Goal: Task Accomplishment & Management: Manage account settings

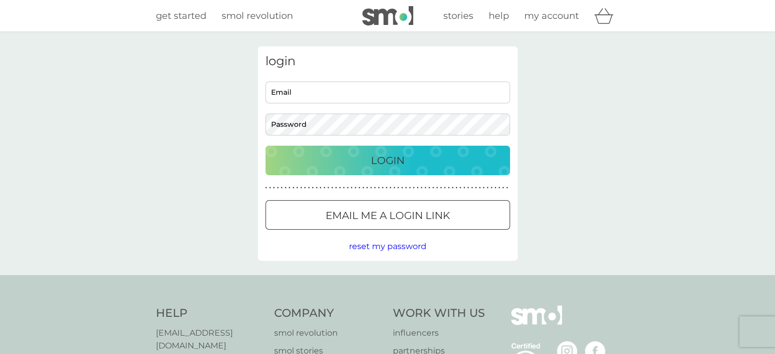
click at [391, 94] on input "Email" at bounding box center [388, 93] width 245 height 22
type input "[EMAIL_ADDRESS][DOMAIN_NAME]"
click at [266, 146] on button "Login" at bounding box center [388, 161] width 245 height 30
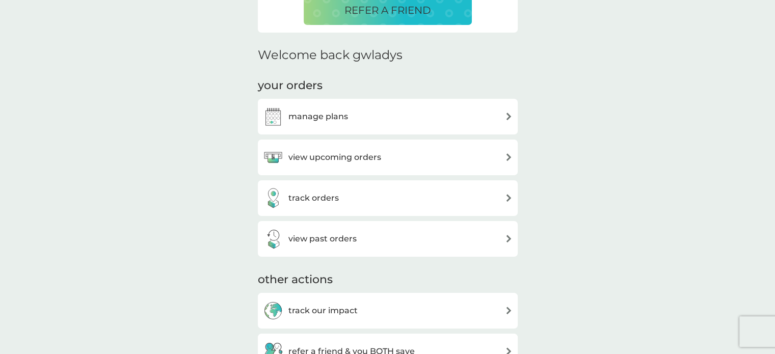
scroll to position [269, 0]
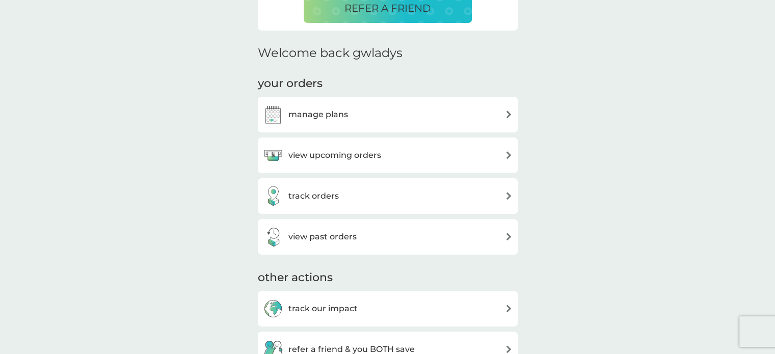
click at [298, 234] on h3 "view past orders" at bounding box center [323, 236] width 68 height 13
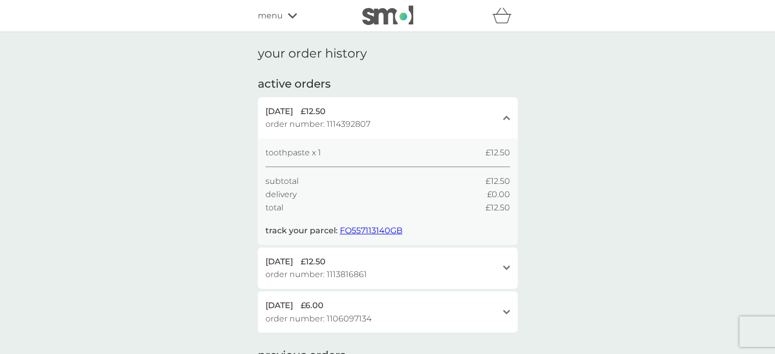
click at [360, 280] on span "order number: 1113816861" at bounding box center [316, 274] width 101 height 13
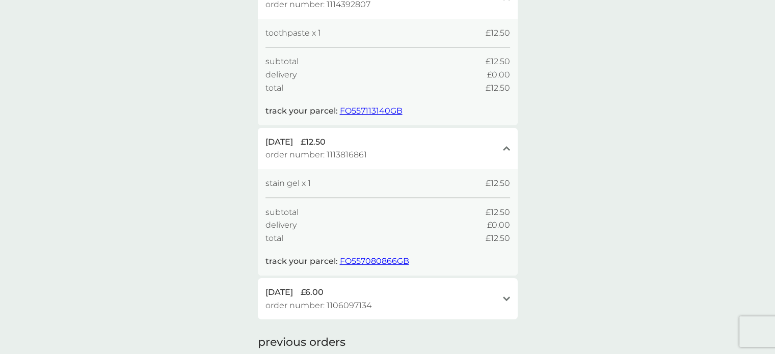
scroll to position [127, 0]
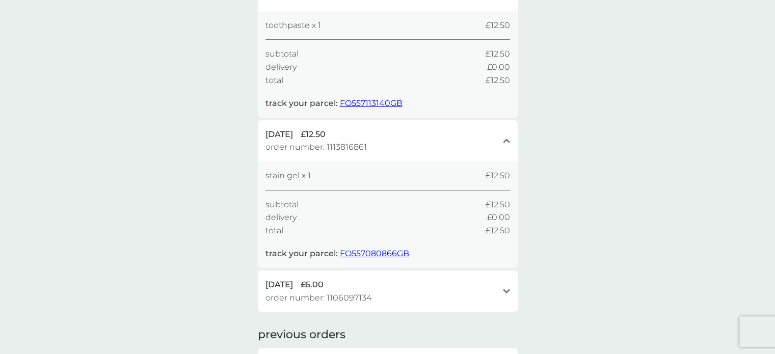
click at [368, 277] on div "[DATE] £6.00 order number: 1106097134 open" at bounding box center [388, 291] width 260 height 41
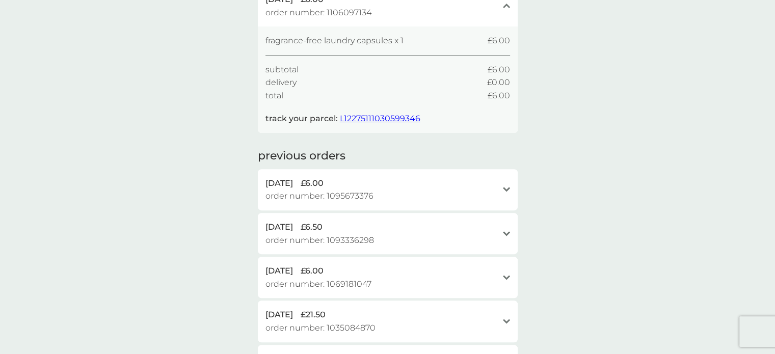
scroll to position [416, 0]
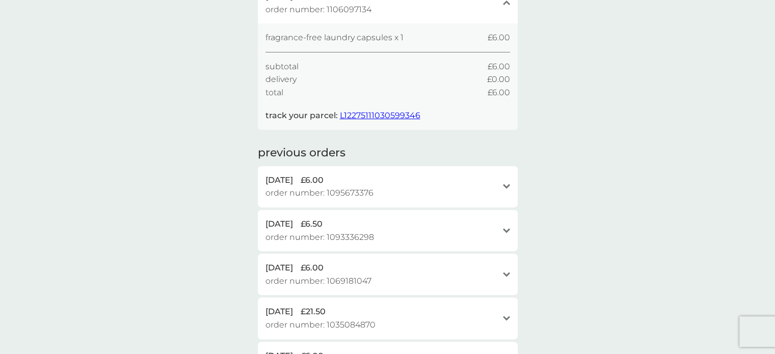
click at [357, 190] on span "order number: 1095673376" at bounding box center [320, 193] width 108 height 13
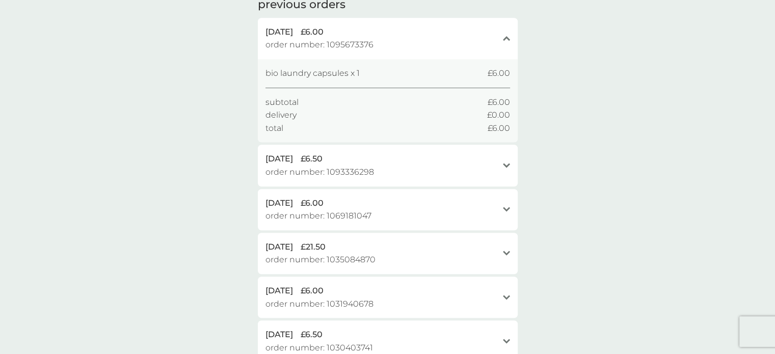
scroll to position [565, 0]
click at [385, 164] on div "[DATE] £6.50" at bounding box center [382, 158] width 232 height 13
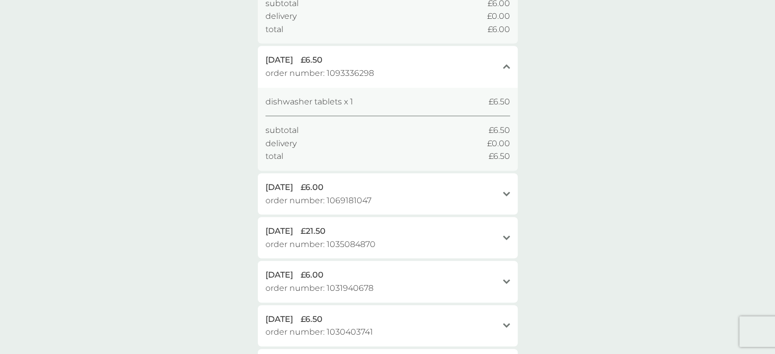
scroll to position [664, 0]
click at [358, 198] on span "order number: 1069181047" at bounding box center [319, 199] width 106 height 13
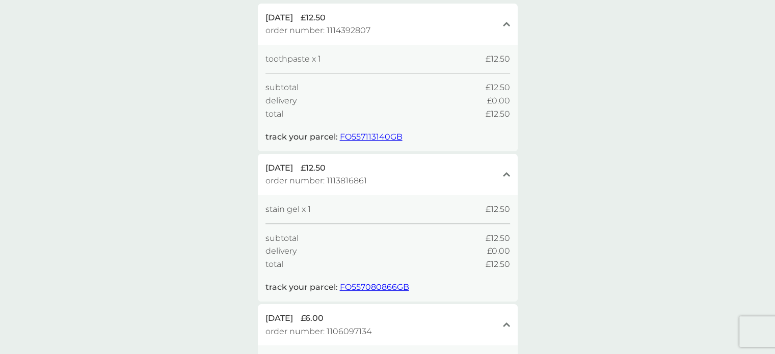
scroll to position [0, 0]
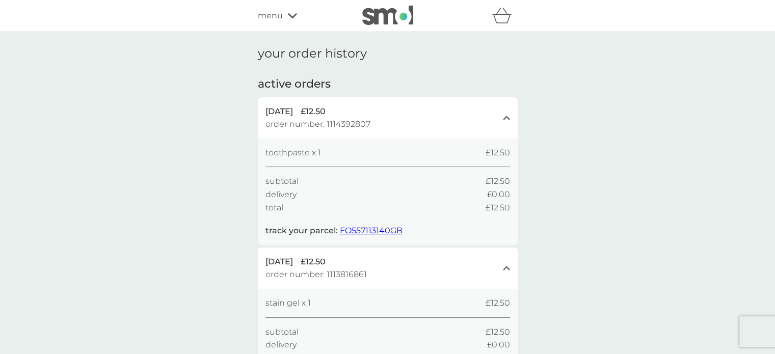
click at [383, 21] on img at bounding box center [387, 15] width 51 height 19
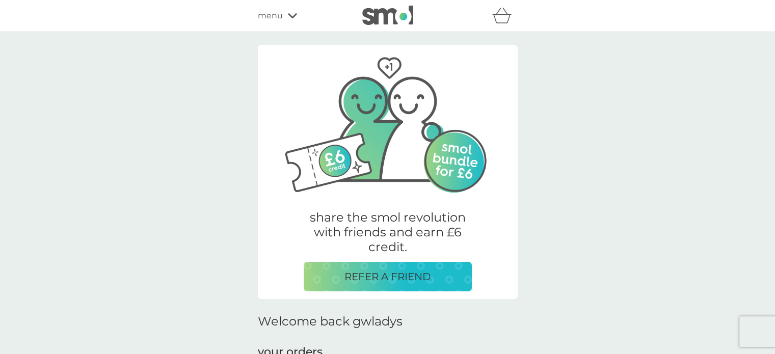
click at [399, 18] on img at bounding box center [387, 15] width 51 height 19
click at [285, 20] on div "menu" at bounding box center [301, 15] width 87 height 13
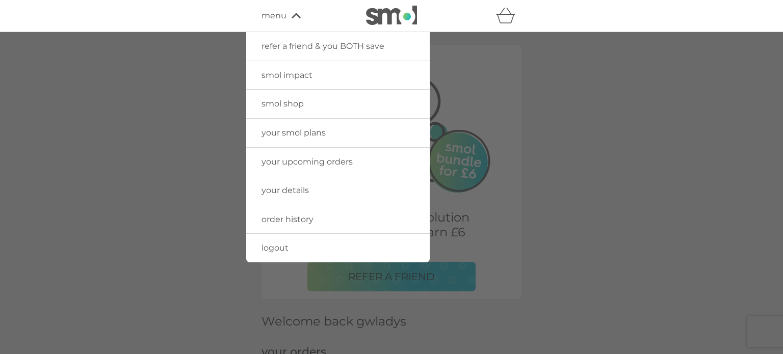
click at [287, 106] on span "smol shop" at bounding box center [283, 104] width 42 height 10
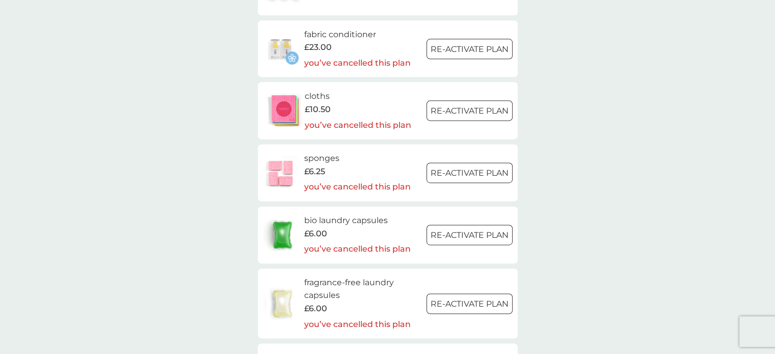
scroll to position [1345, 0]
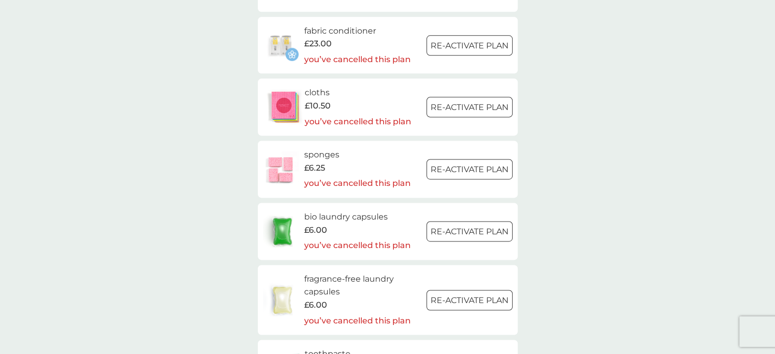
click at [362, 215] on h6 "bio laundry capsules" at bounding box center [357, 217] width 107 height 13
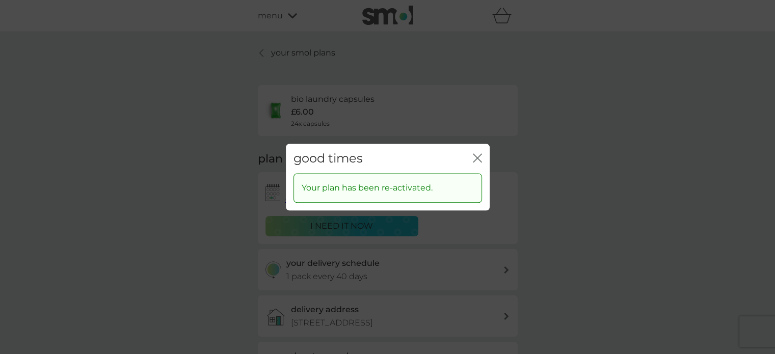
click at [472, 155] on div "good times close" at bounding box center [388, 159] width 204 height 30
click at [474, 155] on icon "close" at bounding box center [476, 158] width 4 height 8
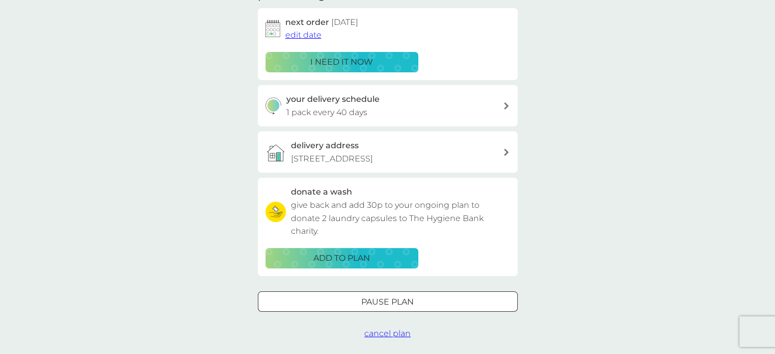
scroll to position [166, 0]
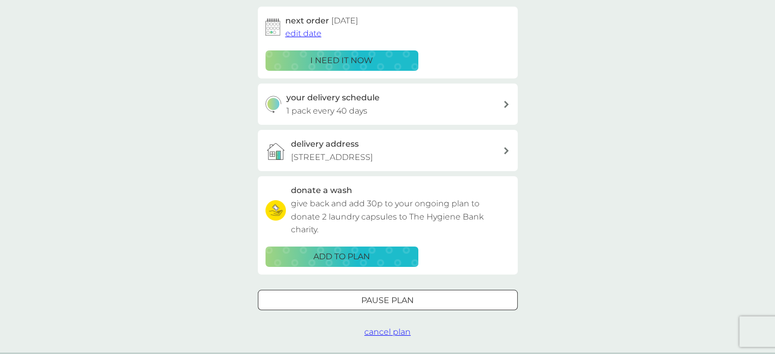
click at [392, 327] on span "cancel plan" at bounding box center [388, 332] width 46 height 10
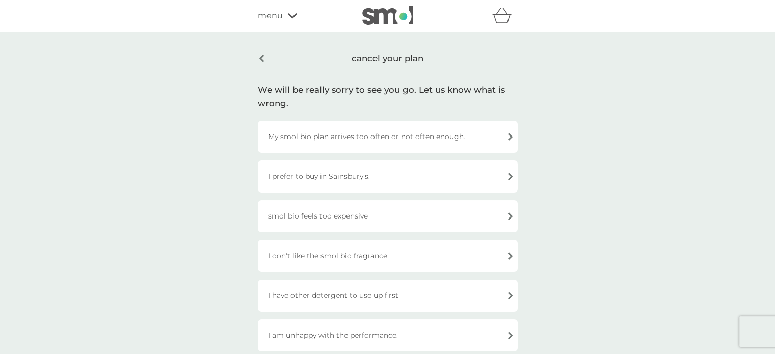
click at [398, 138] on div "My smol bio plan arrives too often or not often enough." at bounding box center [388, 137] width 260 height 32
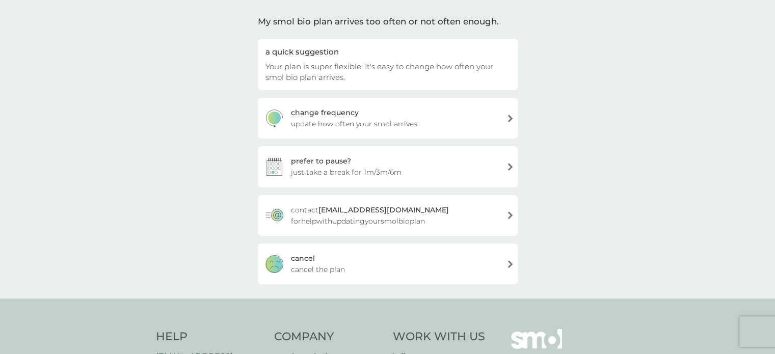
scroll to position [124, 0]
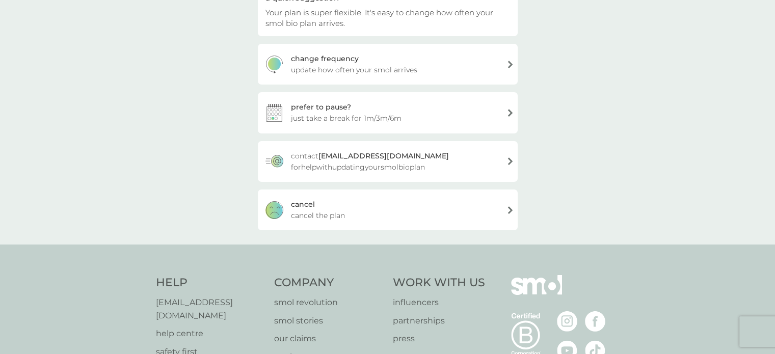
click at [367, 209] on div "[PERSON_NAME] the plan" at bounding box center [388, 210] width 260 height 41
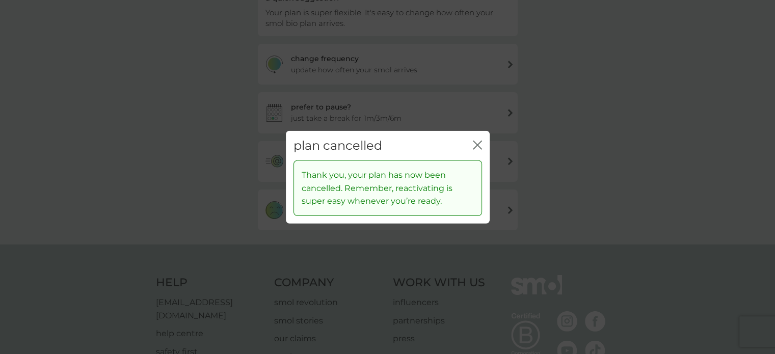
click at [473, 147] on icon "close" at bounding box center [477, 144] width 9 height 9
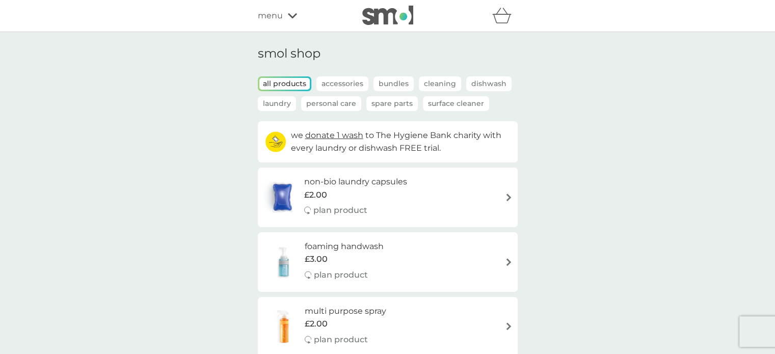
click at [272, 12] on span "menu" at bounding box center [270, 15] width 25 height 13
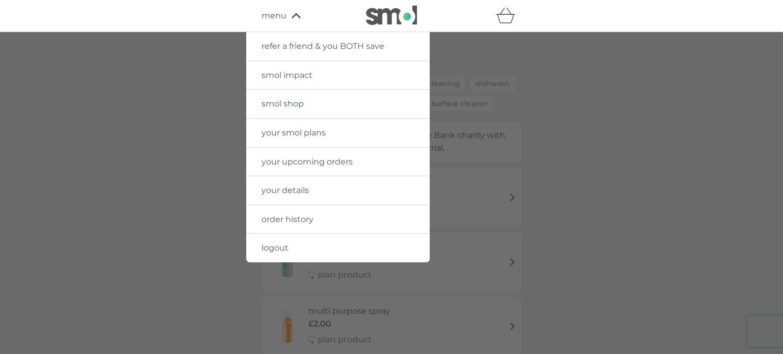
click at [556, 63] on div at bounding box center [391, 209] width 783 height 354
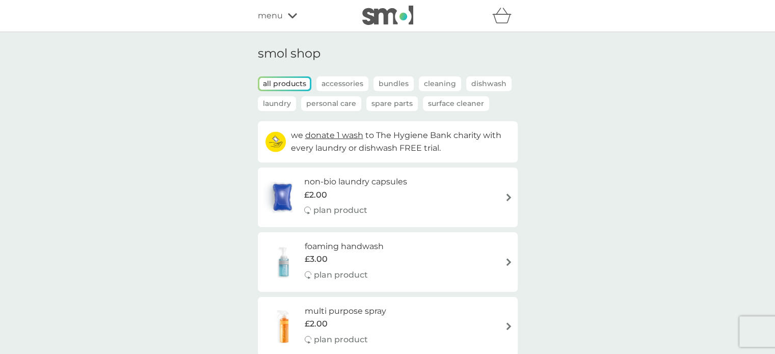
click at [289, 21] on div "menu" at bounding box center [301, 15] width 87 height 13
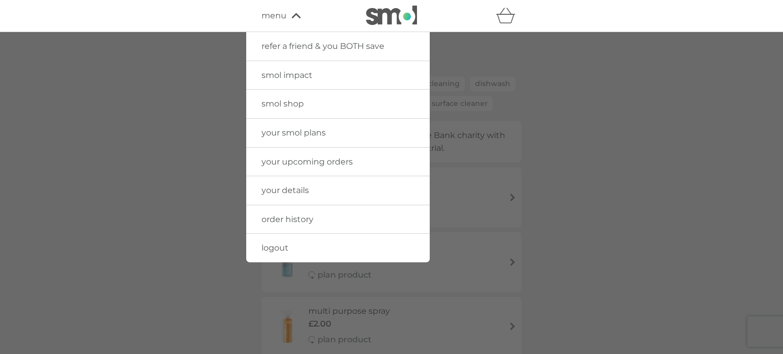
click at [278, 101] on span "smol shop" at bounding box center [283, 104] width 42 height 10
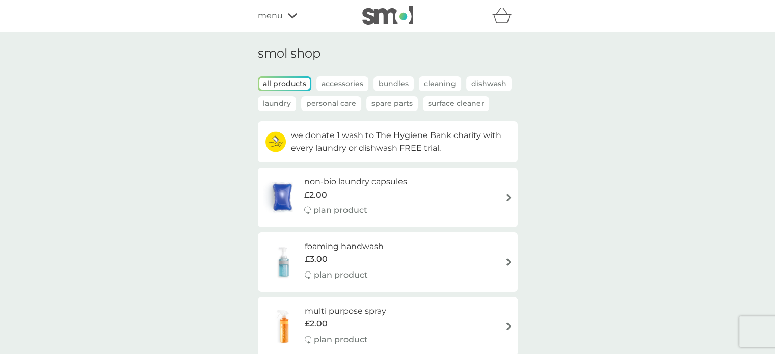
click at [261, 22] on span "menu" at bounding box center [270, 15] width 25 height 13
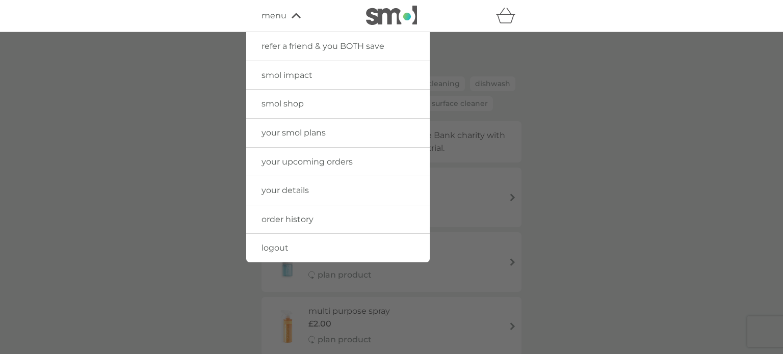
click at [281, 216] on span "order history" at bounding box center [288, 220] width 52 height 10
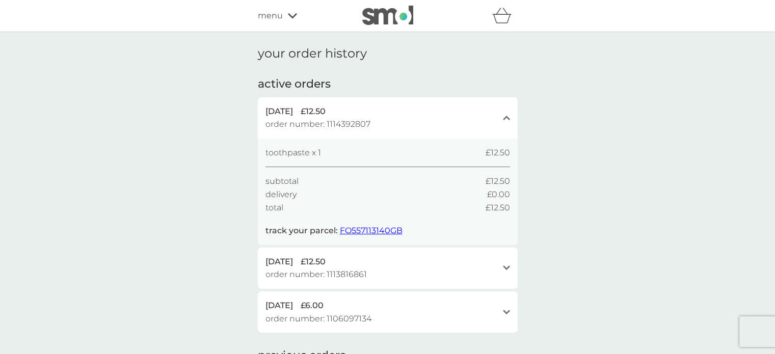
click at [279, 14] on span "menu" at bounding box center [270, 15] width 25 height 13
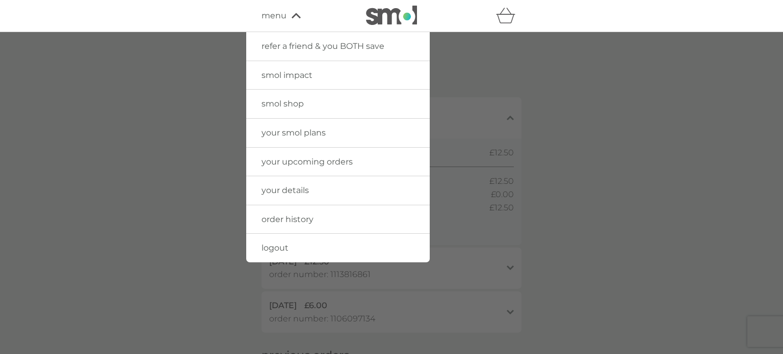
click at [298, 133] on span "your smol plans" at bounding box center [294, 133] width 64 height 10
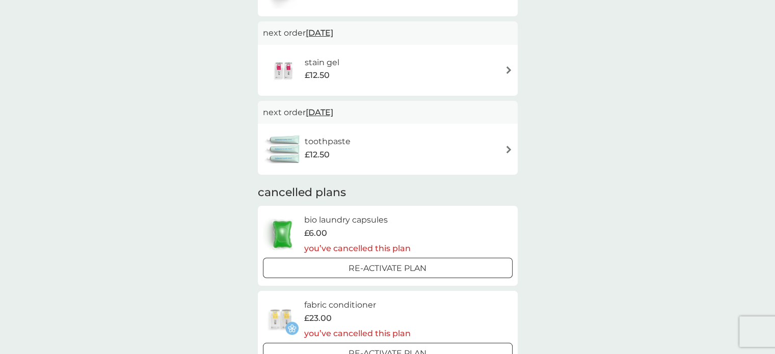
scroll to position [166, 0]
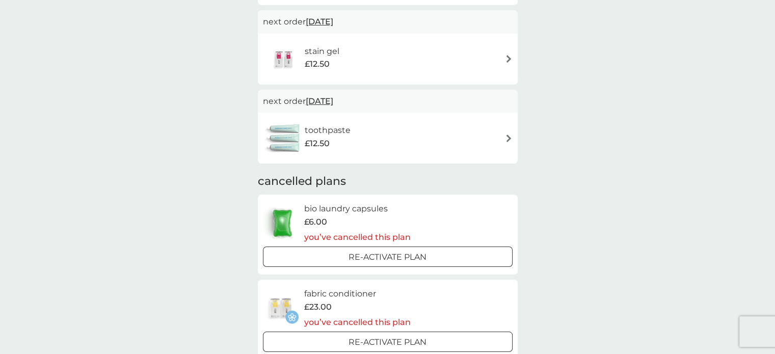
click at [347, 210] on h6 "bio laundry capsules" at bounding box center [357, 208] width 107 height 13
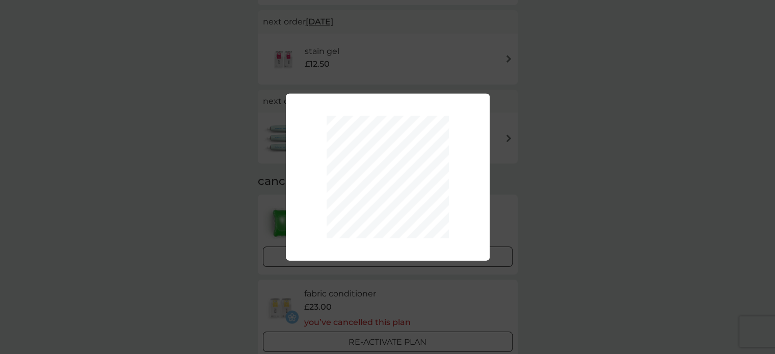
click at [608, 256] on div "Your plan has been re-activated." at bounding box center [387, 177] width 775 height 354
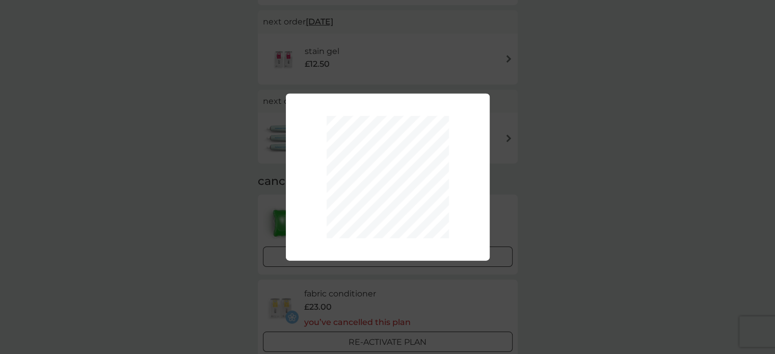
click at [608, 256] on div "Your plan has been re-activated." at bounding box center [387, 177] width 775 height 354
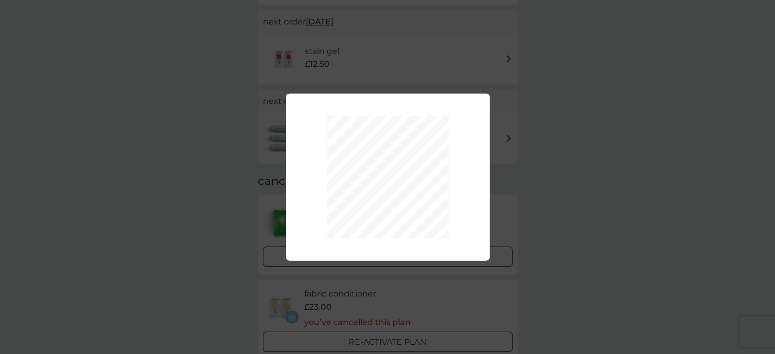
click at [608, 256] on div "Your plan has been re-activated." at bounding box center [387, 177] width 775 height 354
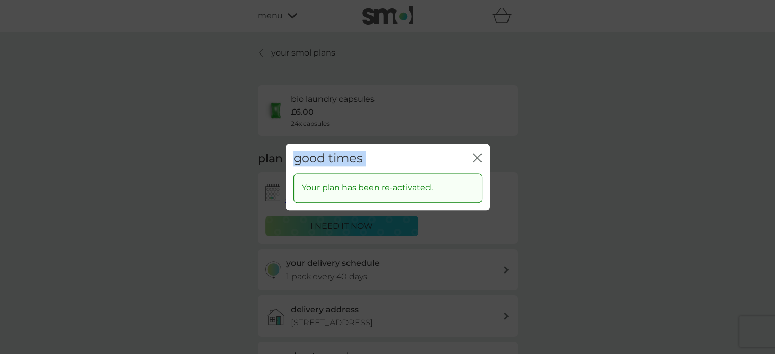
click at [479, 158] on icon "close" at bounding box center [477, 157] width 9 height 9
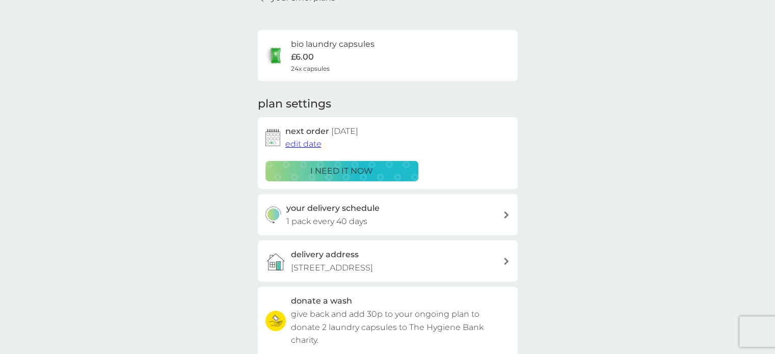
scroll to position [81, 0]
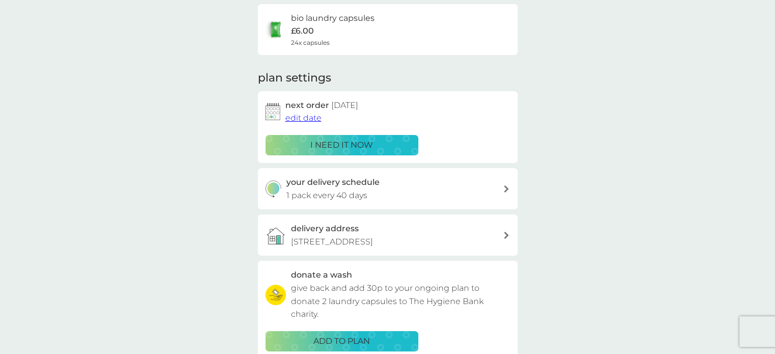
click at [414, 191] on div "your delivery schedule 1 pack every 40 days" at bounding box center [395, 189] width 217 height 26
select select "42"
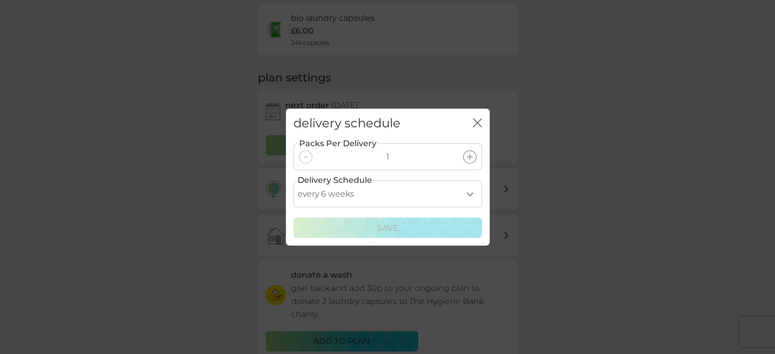
click at [477, 120] on icon "close" at bounding box center [477, 122] width 9 height 9
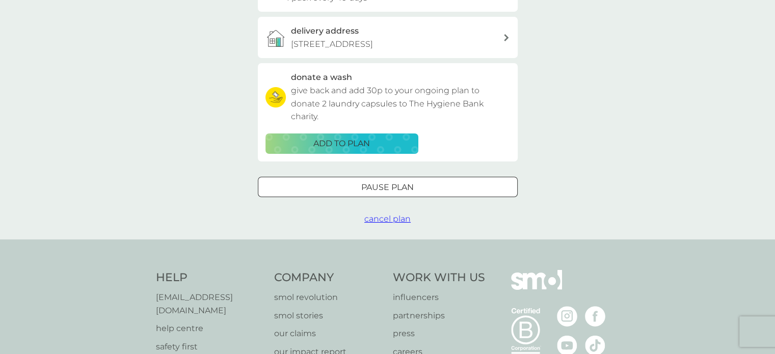
scroll to position [280, 0]
click at [390, 220] on span "cancel plan" at bounding box center [388, 218] width 46 height 10
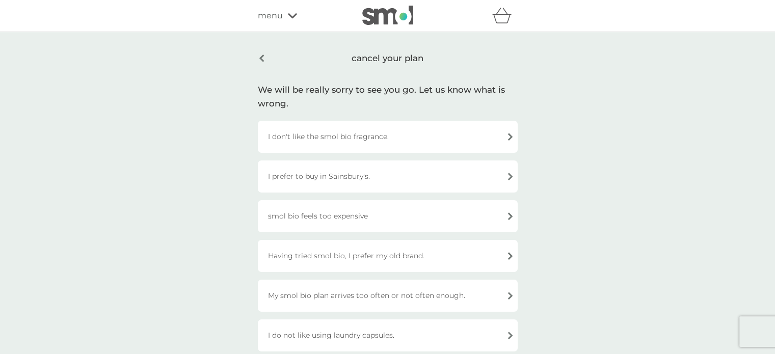
click at [321, 135] on div "I don't like the smol bio fragrance." at bounding box center [388, 137] width 260 height 32
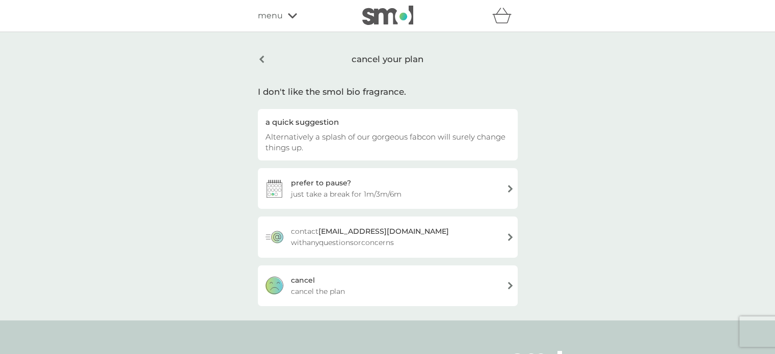
click at [263, 61] on div "cancel your plan" at bounding box center [388, 59] width 260 height 26
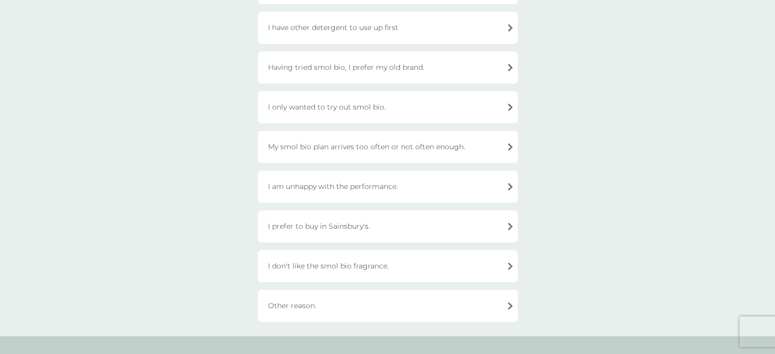
scroll to position [231, 0]
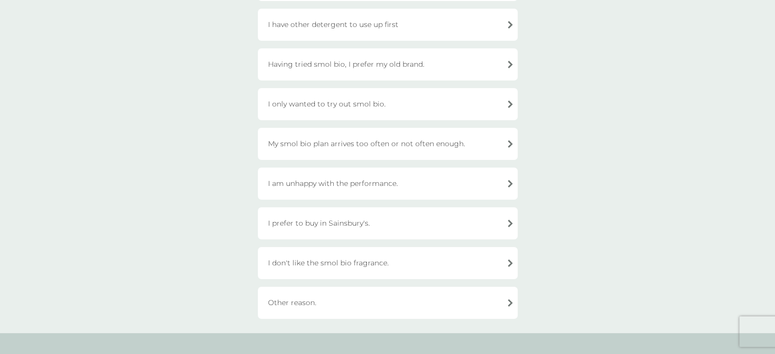
click at [327, 302] on div "Other reason." at bounding box center [388, 303] width 260 height 32
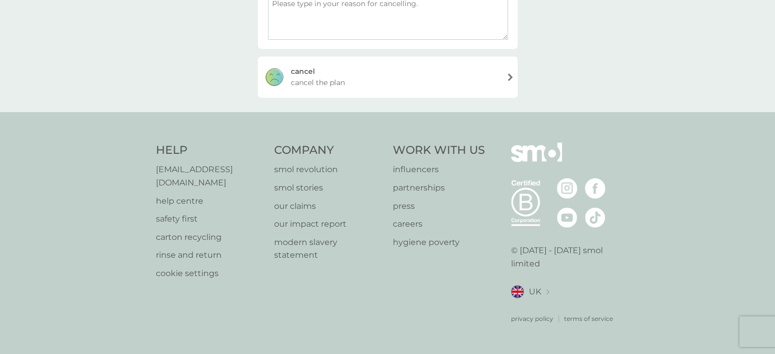
scroll to position [194, 0]
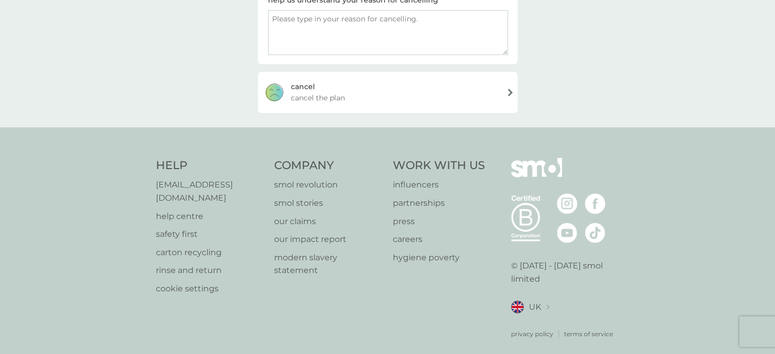
click at [369, 94] on div "[PERSON_NAME] the plan" at bounding box center [388, 92] width 260 height 41
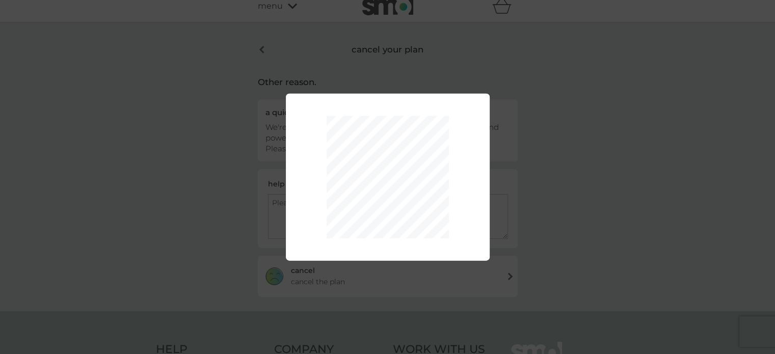
scroll to position [0, 0]
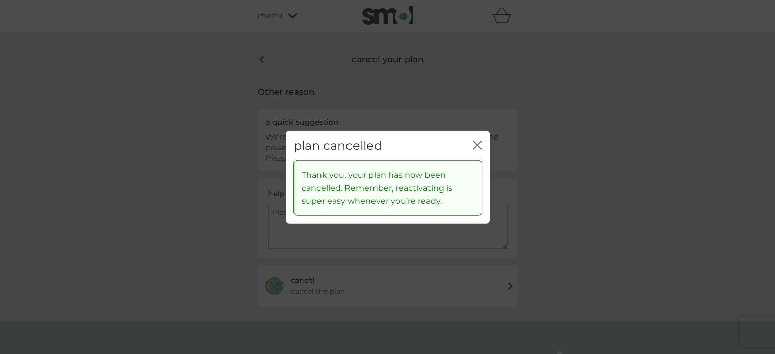
click at [481, 148] on icon "close" at bounding box center [477, 144] width 9 height 9
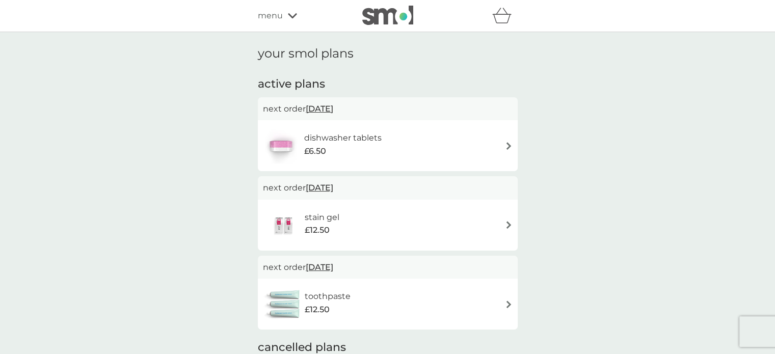
click at [287, 14] on div "menu" at bounding box center [301, 15] width 87 height 13
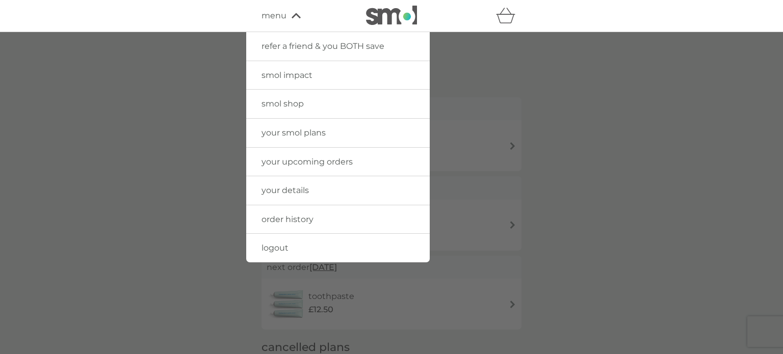
click at [608, 166] on div at bounding box center [391, 209] width 783 height 354
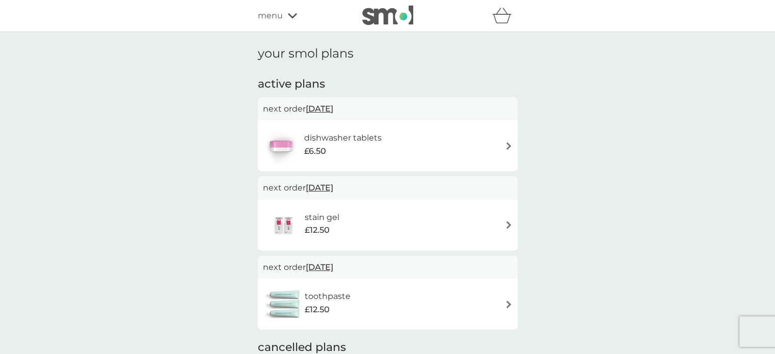
click at [290, 12] on div "menu" at bounding box center [301, 15] width 87 height 13
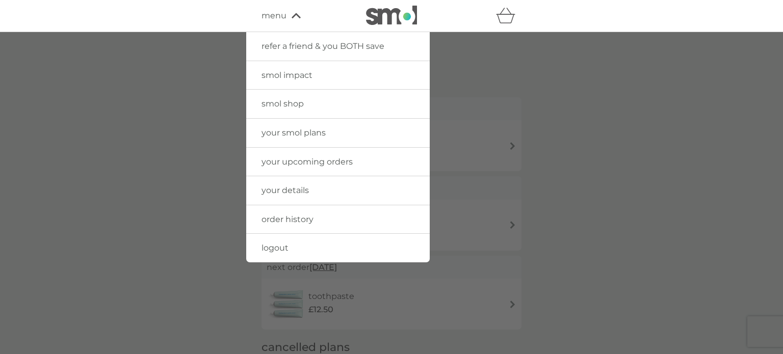
click at [280, 71] on span "smol impact" at bounding box center [287, 75] width 51 height 10
